Goal: Complete application form

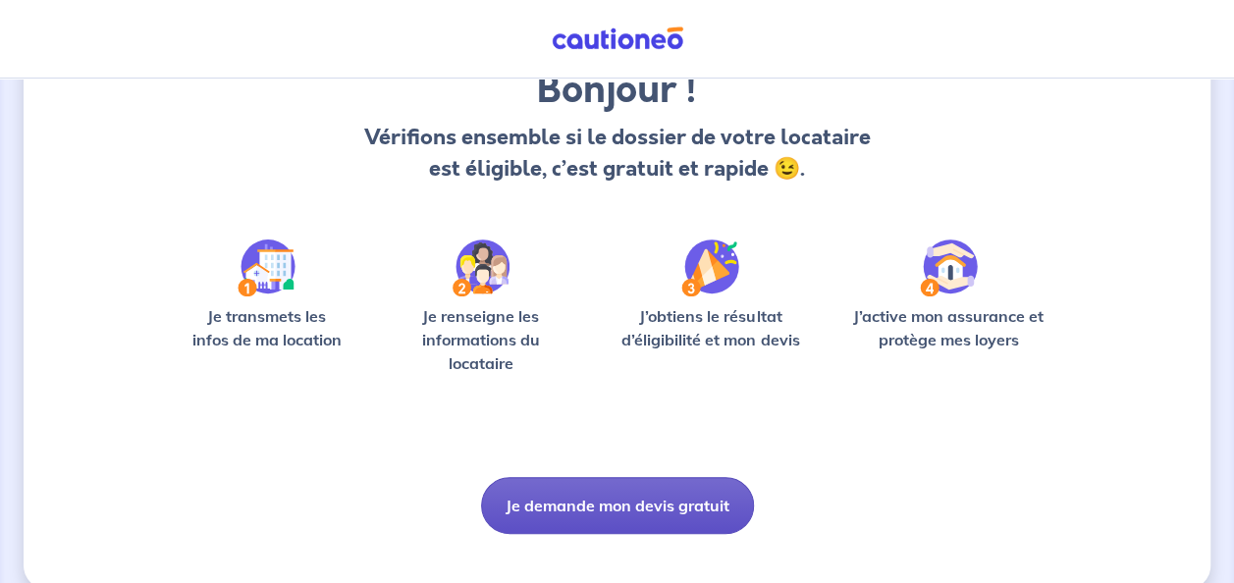
scroll to position [205, 0]
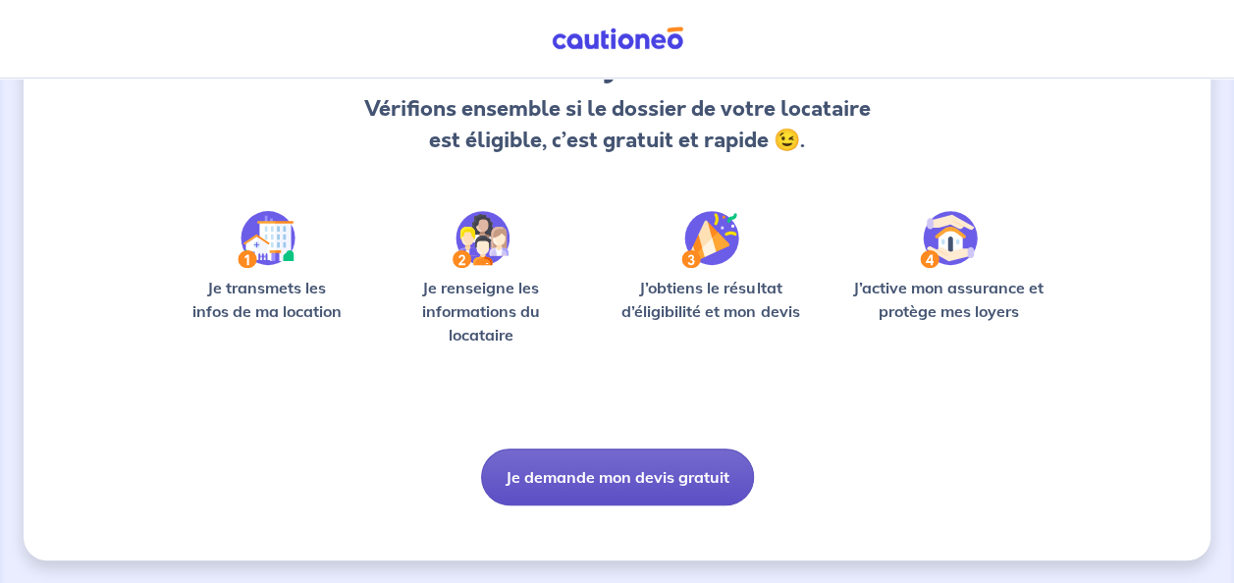
click at [548, 488] on button "Je demande mon devis gratuit" at bounding box center [617, 477] width 273 height 57
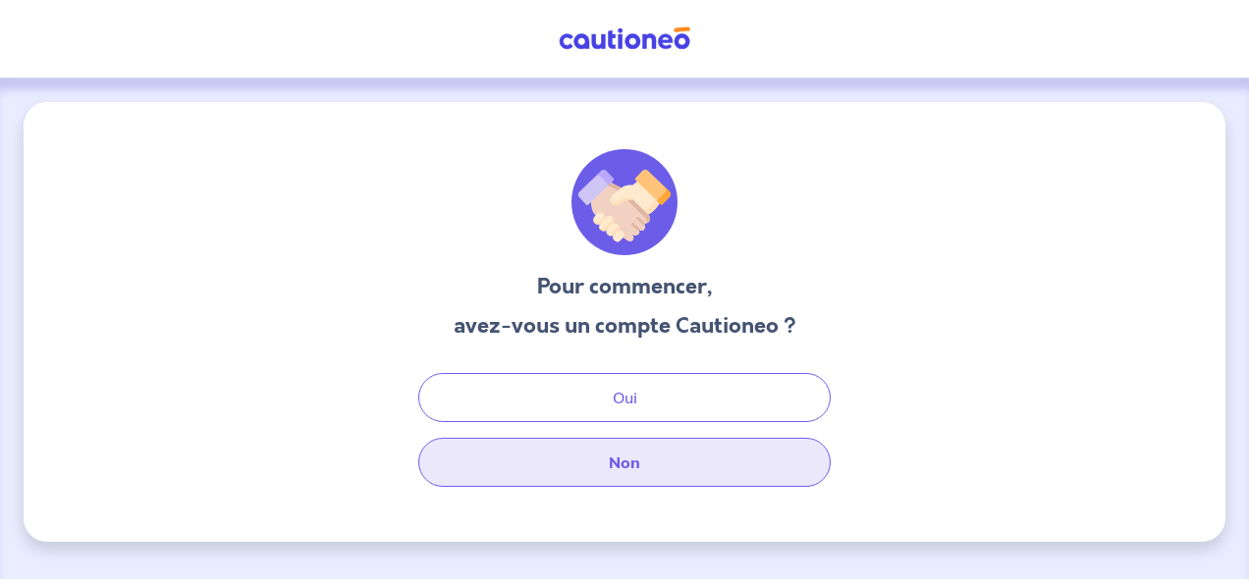
click at [577, 456] on button "Non" at bounding box center [624, 462] width 412 height 49
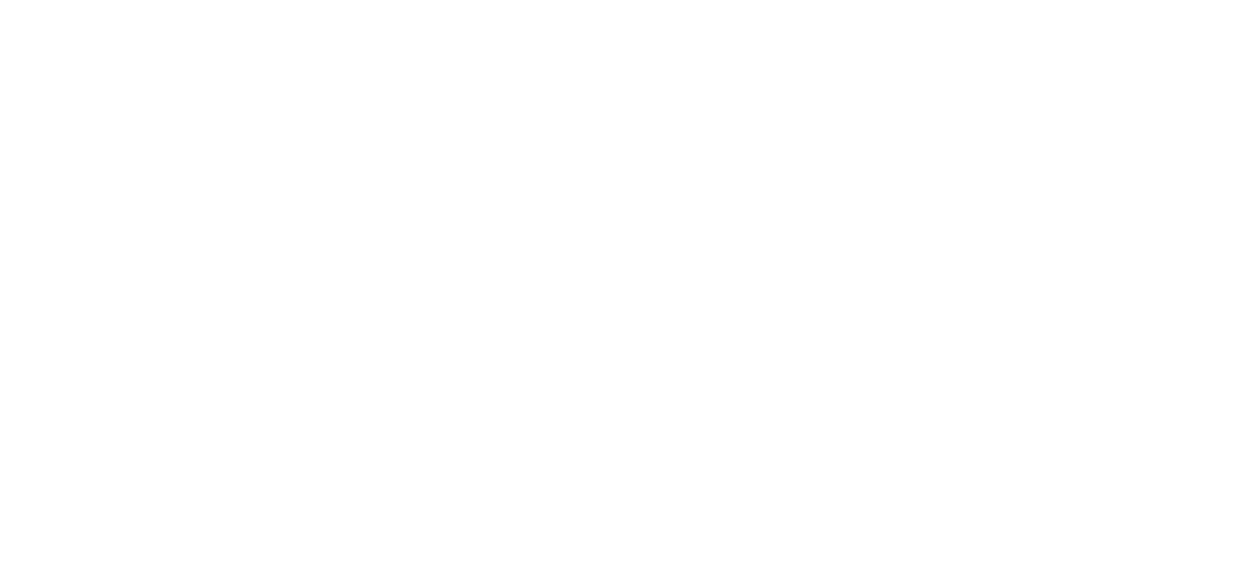
select select "FR"
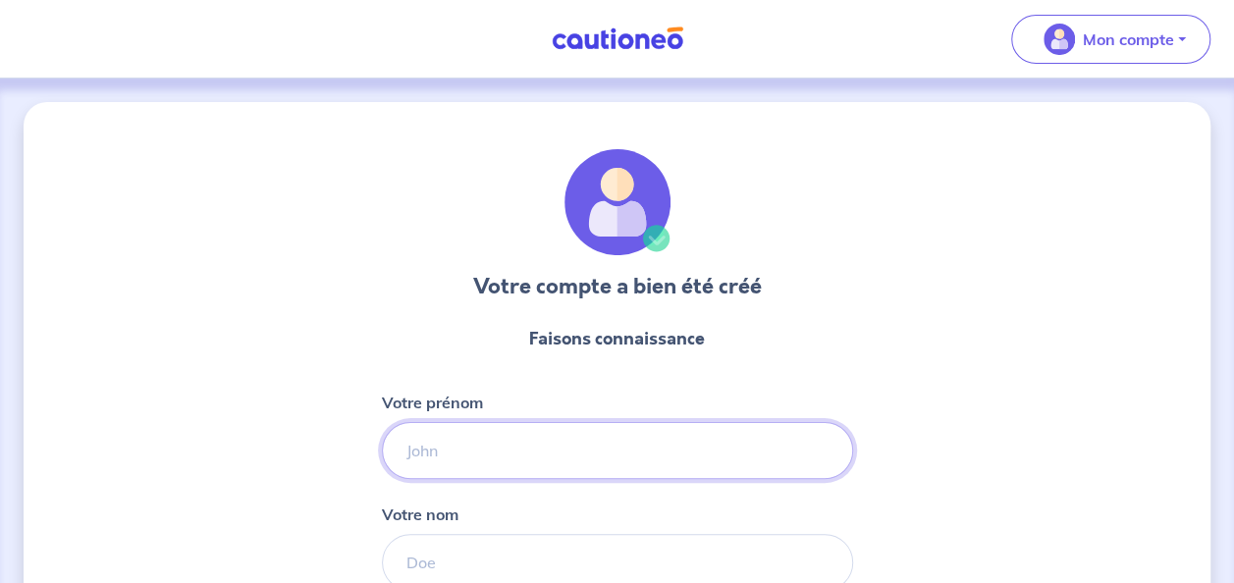
click at [540, 438] on input "Votre prénom" at bounding box center [617, 450] width 471 height 57
type input "[PERSON_NAME]"
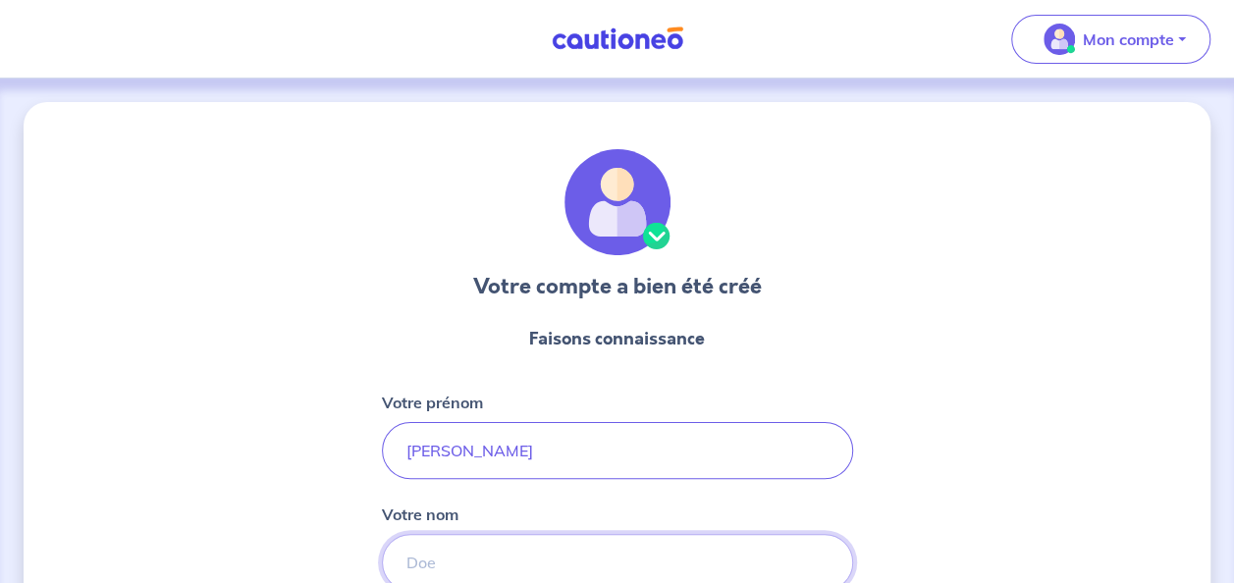
scroll to position [6, 0]
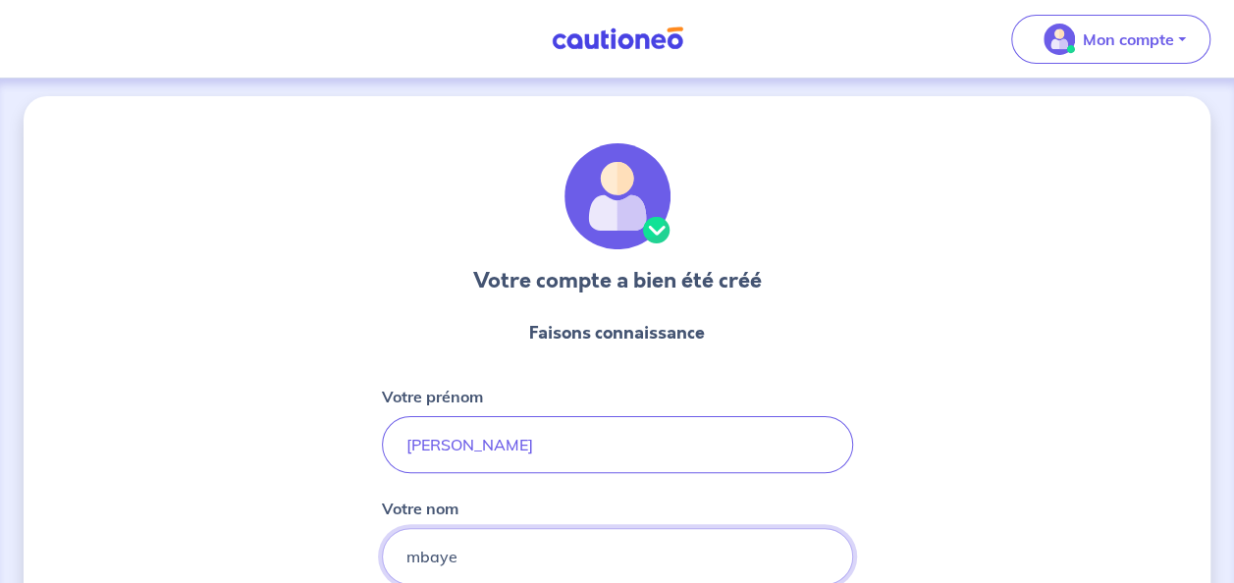
type input "MBAYE"
type input "[PHONE_NUMBER]"
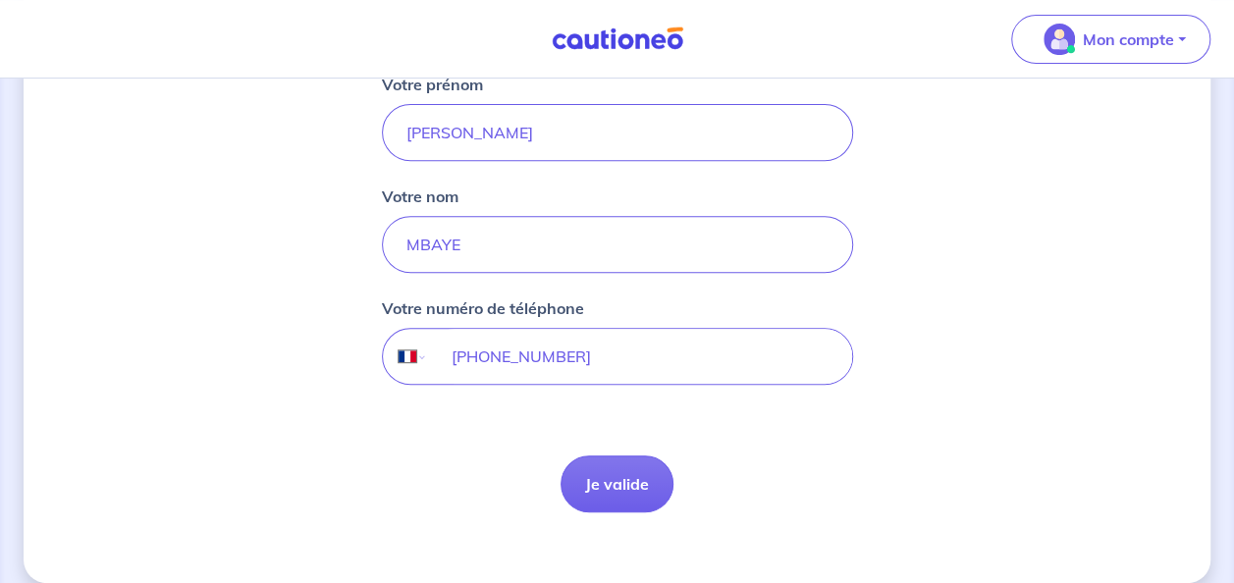
scroll to position [339, 0]
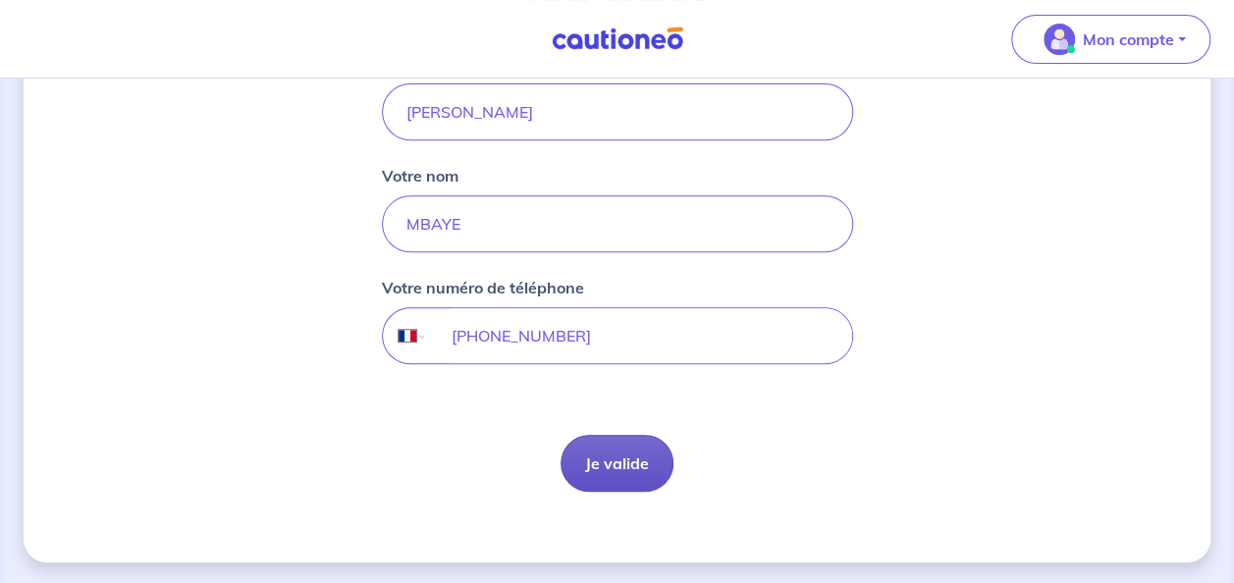
click at [605, 453] on button "Je valide" at bounding box center [617, 463] width 113 height 57
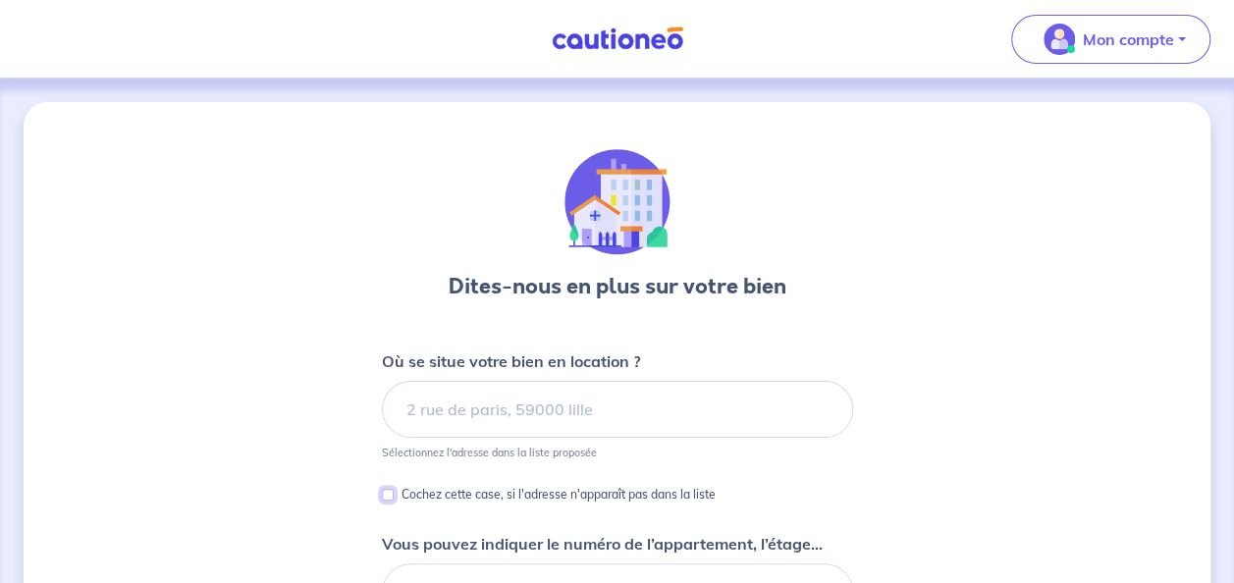
click at [389, 489] on input "Cochez cette case, si l'adresse n'apparaît pas dans la liste" at bounding box center [388, 495] width 12 height 12
checkbox input "true"
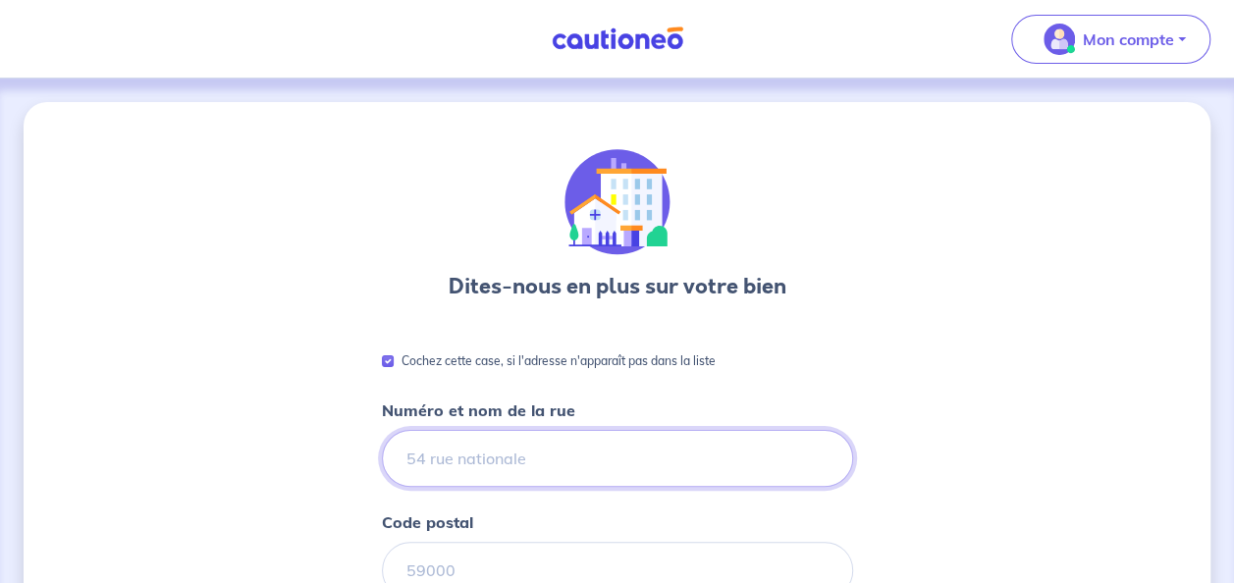
click at [437, 460] on input "Numéro et nom de la rue" at bounding box center [617, 458] width 471 height 57
type input "chartres"
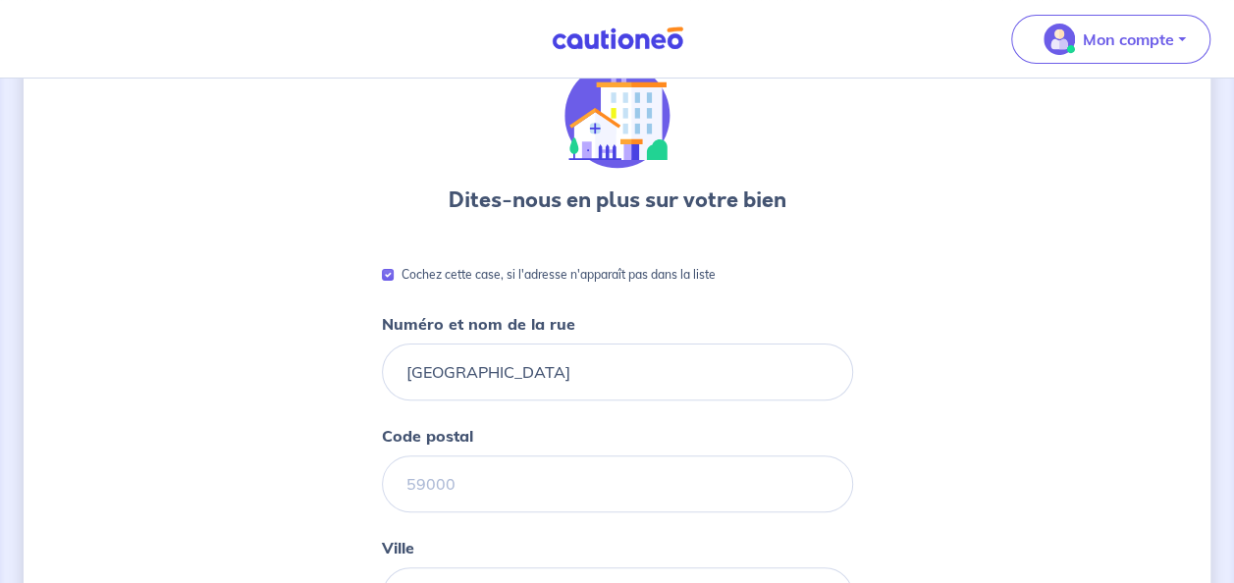
scroll to position [110, 0]
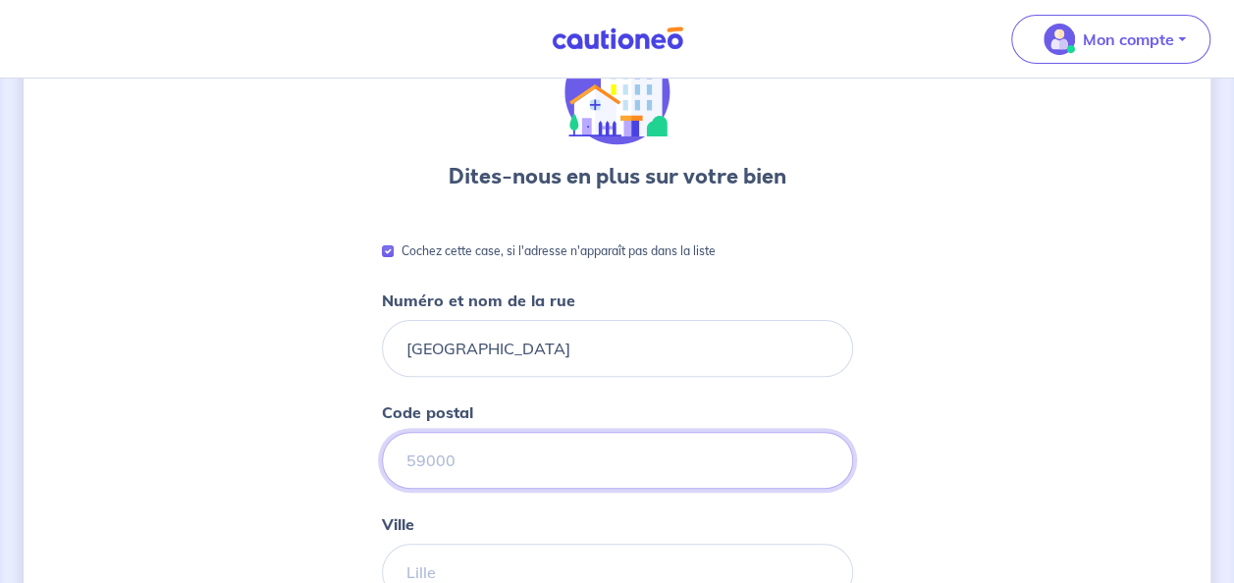
click at [416, 459] on input "Code postal" at bounding box center [617, 460] width 471 height 57
type input "é"
type input "28000"
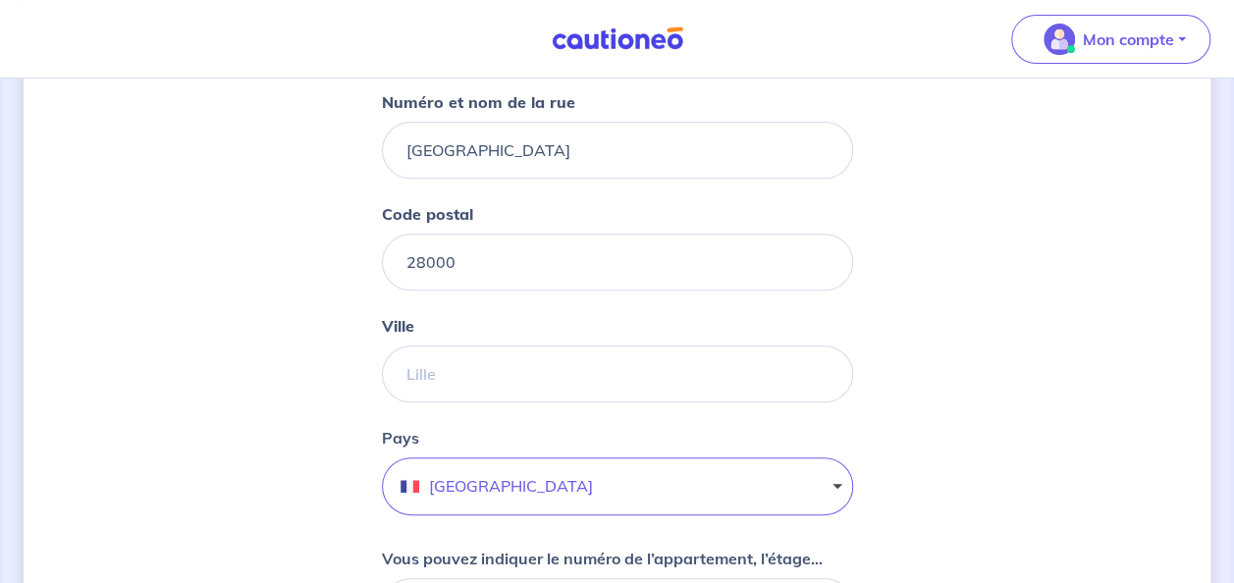
scroll to position [320, 0]
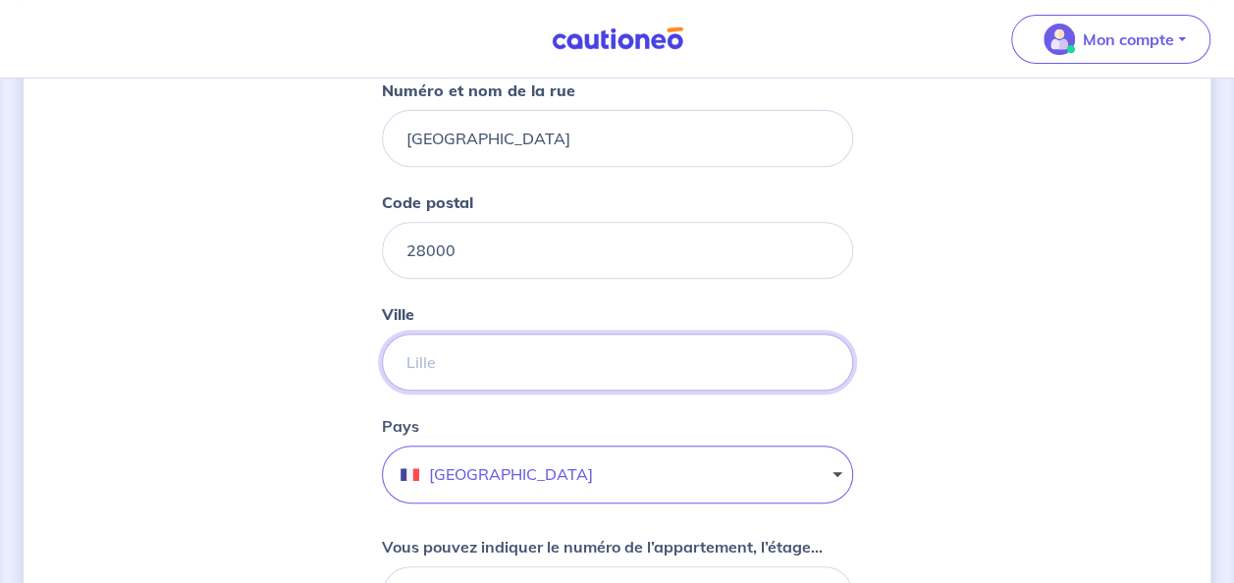
click at [435, 352] on input "Ville" at bounding box center [617, 362] width 471 height 57
type input "chartres"
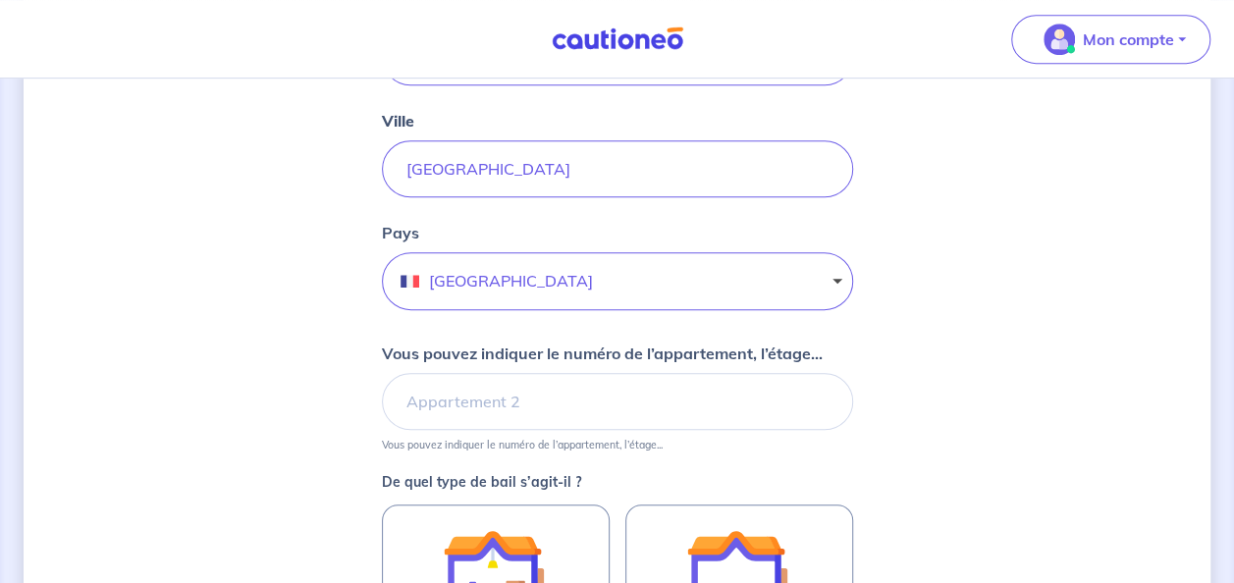
scroll to position [515, 0]
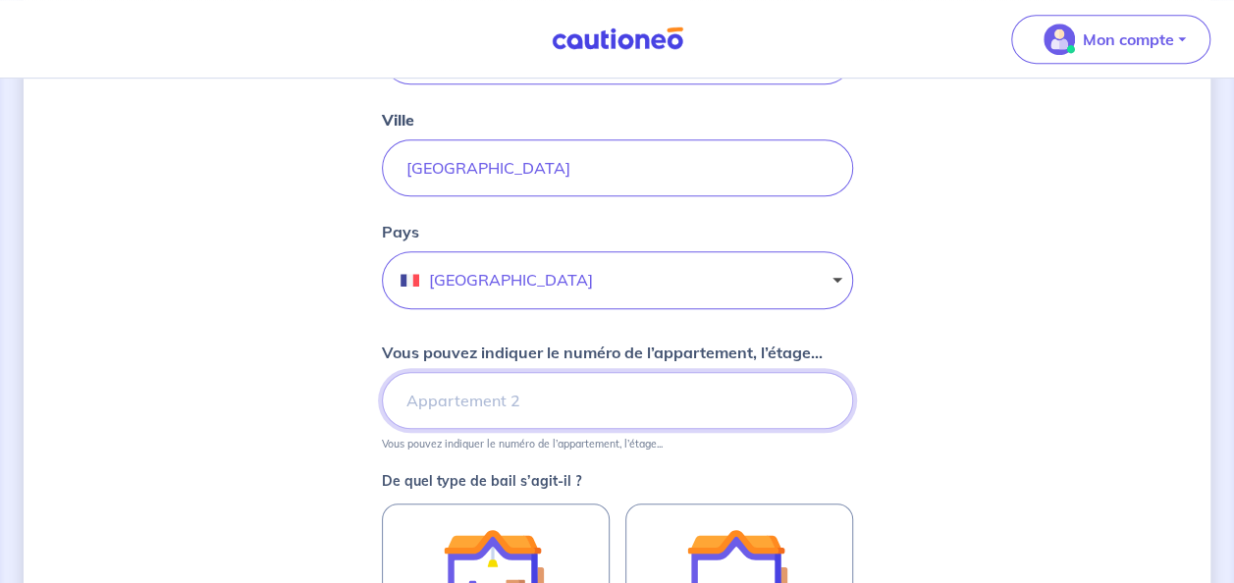
click at [420, 406] on input "Vous pouvez indiquer le numéro de l’appartement, l’étage..." at bounding box center [617, 400] width 471 height 57
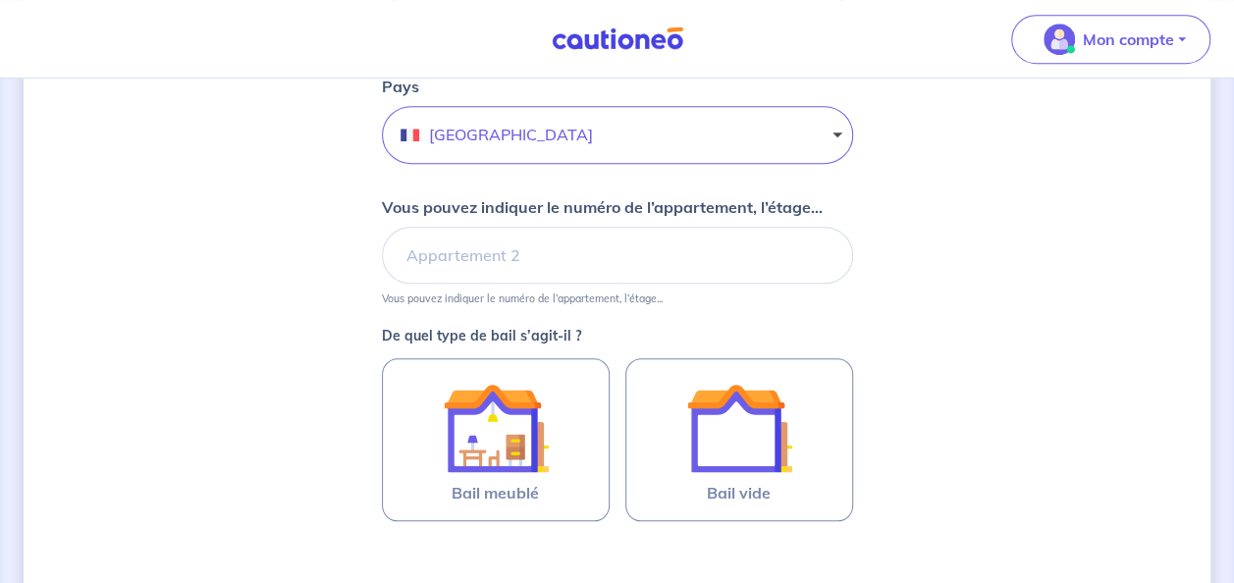
scroll to position [662, 0]
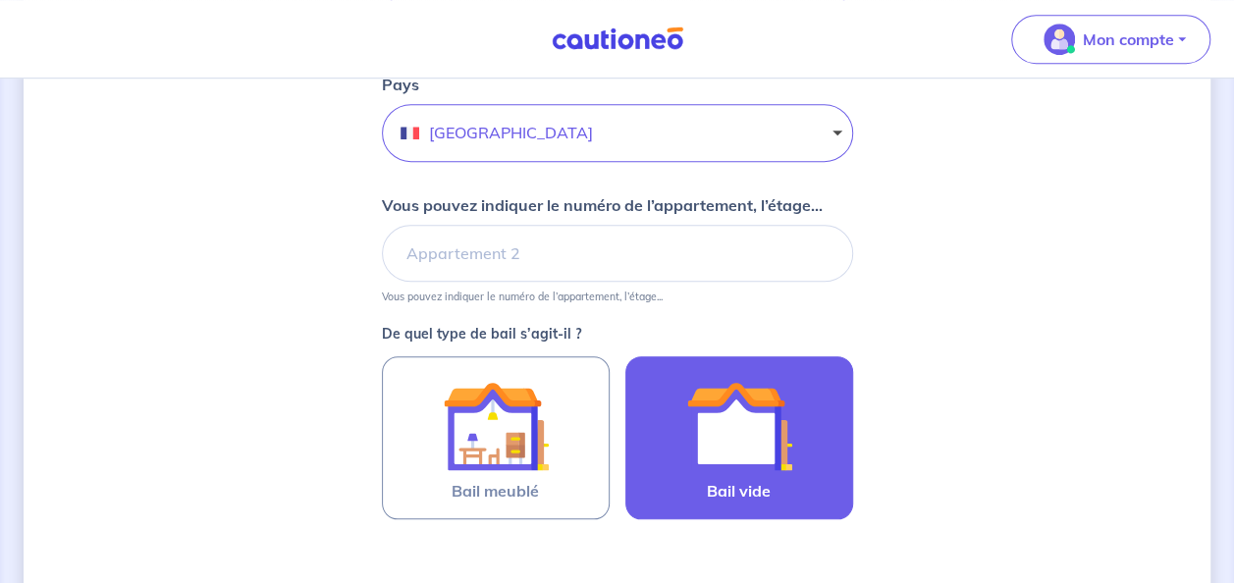
click at [748, 430] on img at bounding box center [739, 426] width 106 height 106
click at [0, 0] on input "Bail vide" at bounding box center [0, 0] width 0 height 0
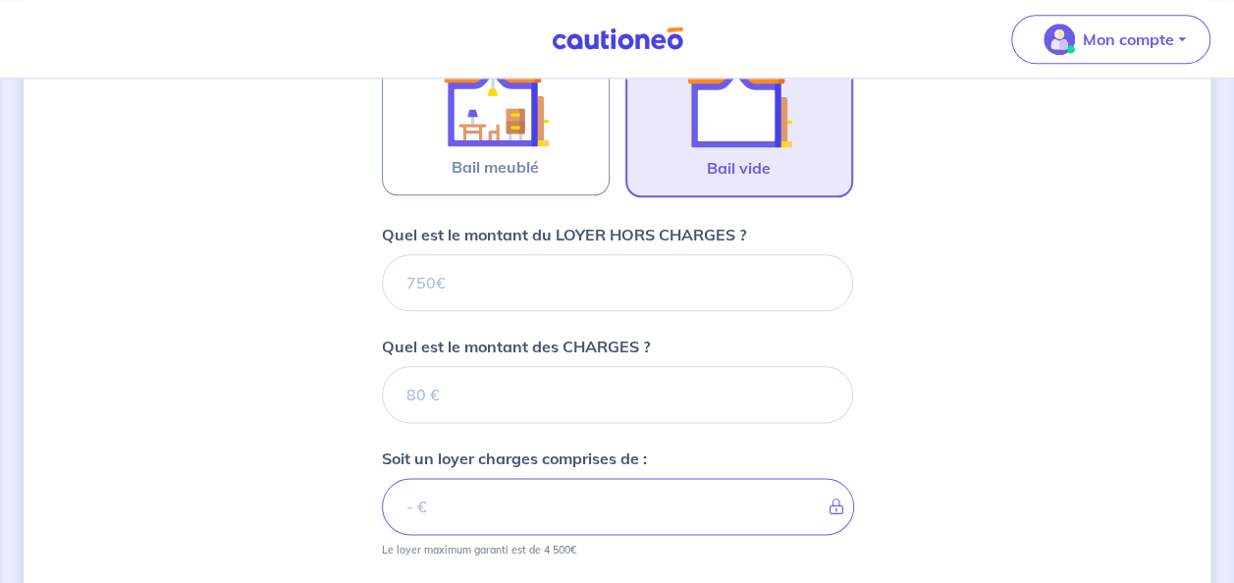
scroll to position [988, 0]
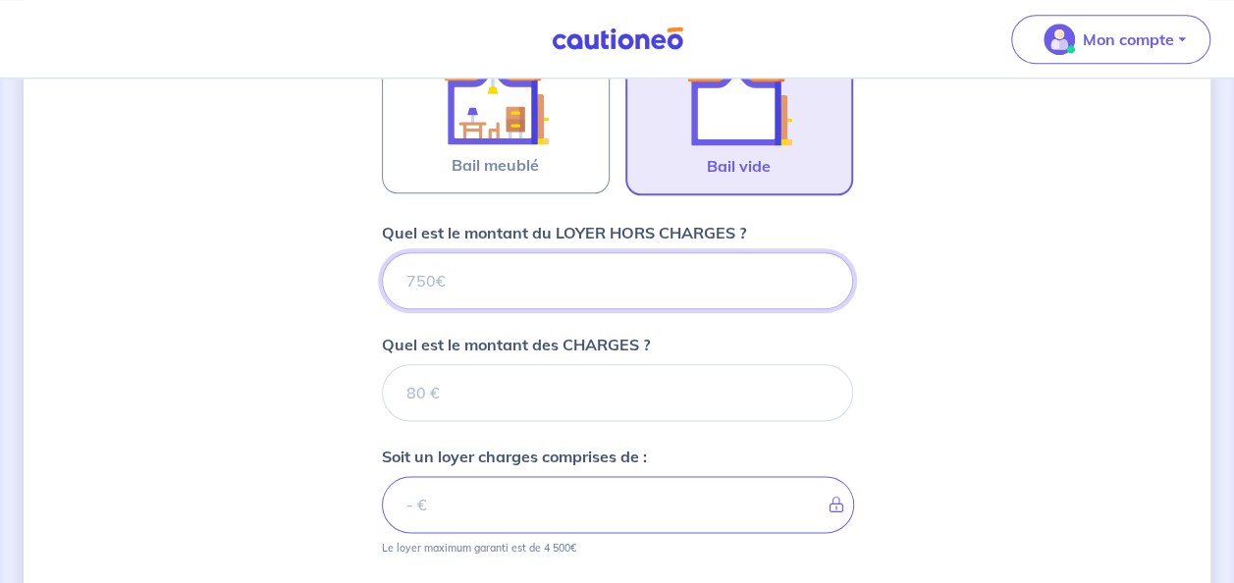
click at [414, 277] on input "Quel est le montant du LOYER HORS CHARGES ?" at bounding box center [617, 280] width 471 height 57
